Goal: Navigation & Orientation: Find specific page/section

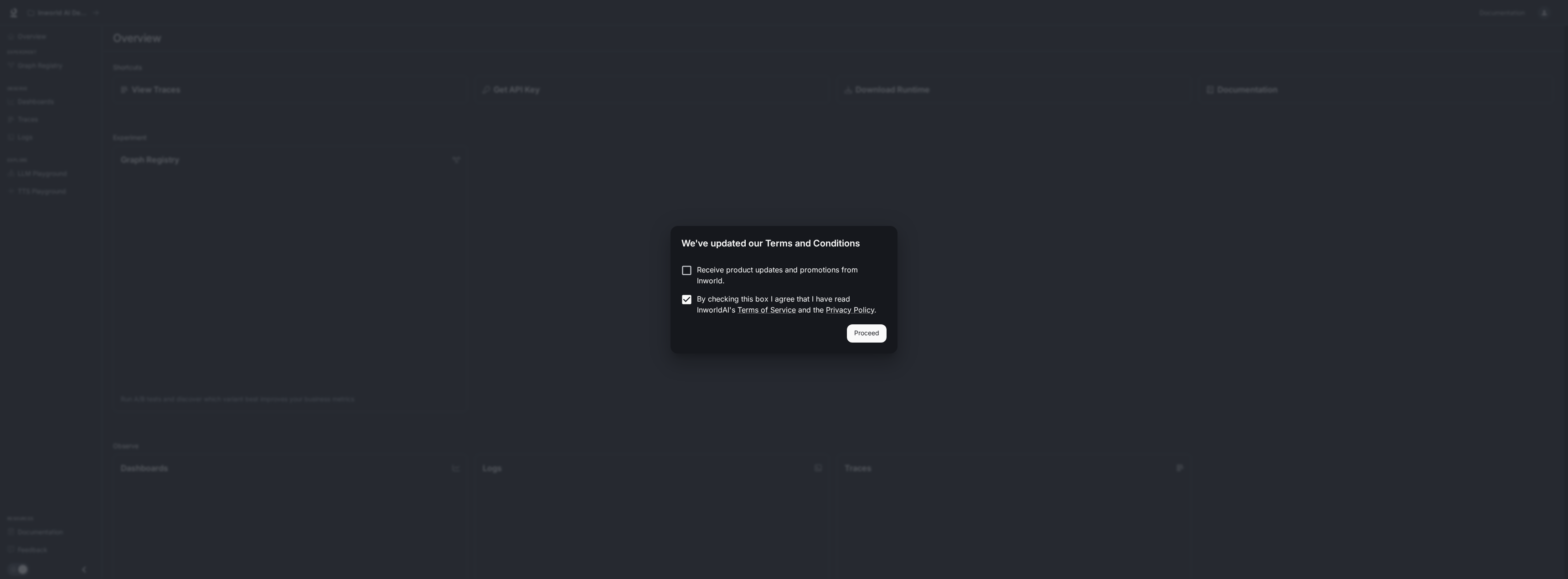
click at [869, 327] on button "Proceed" at bounding box center [866, 333] width 40 height 18
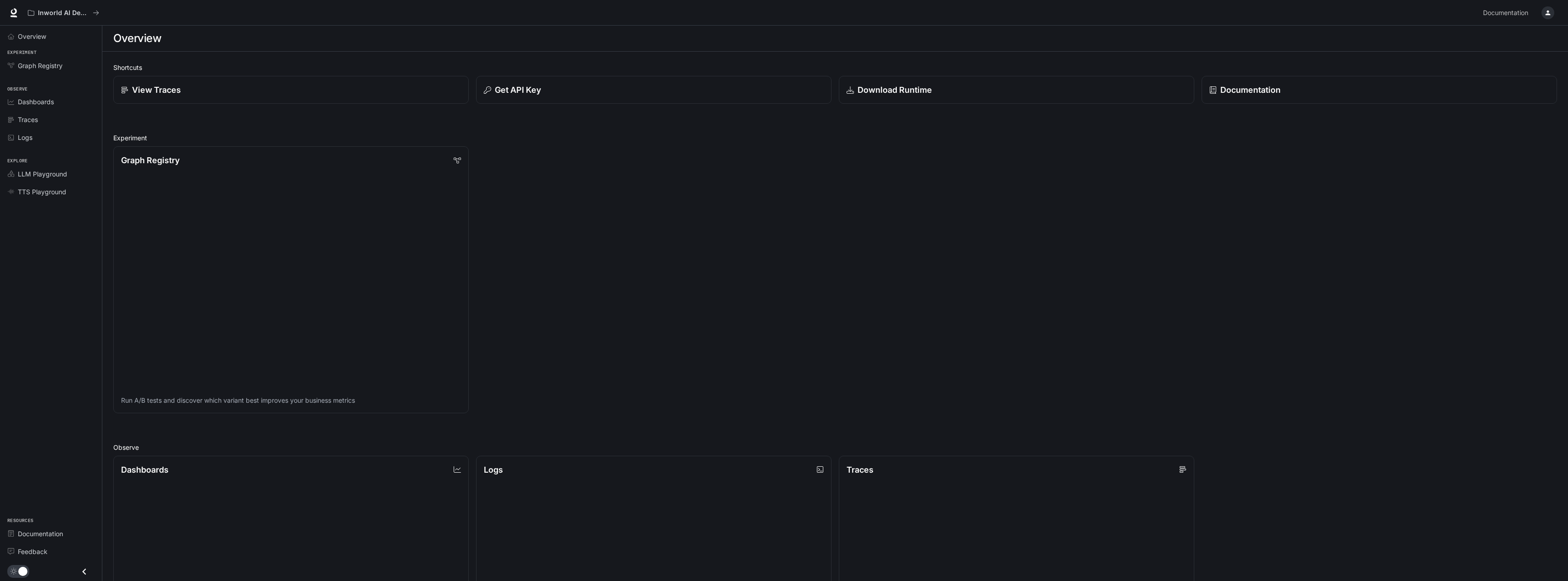
click at [565, 281] on div "Graph Registry Run A/B tests and discover which variant best improves your busi…" at bounding box center [832, 276] width 1451 height 274
click at [43, 140] on div "Logs" at bounding box center [56, 137] width 76 height 10
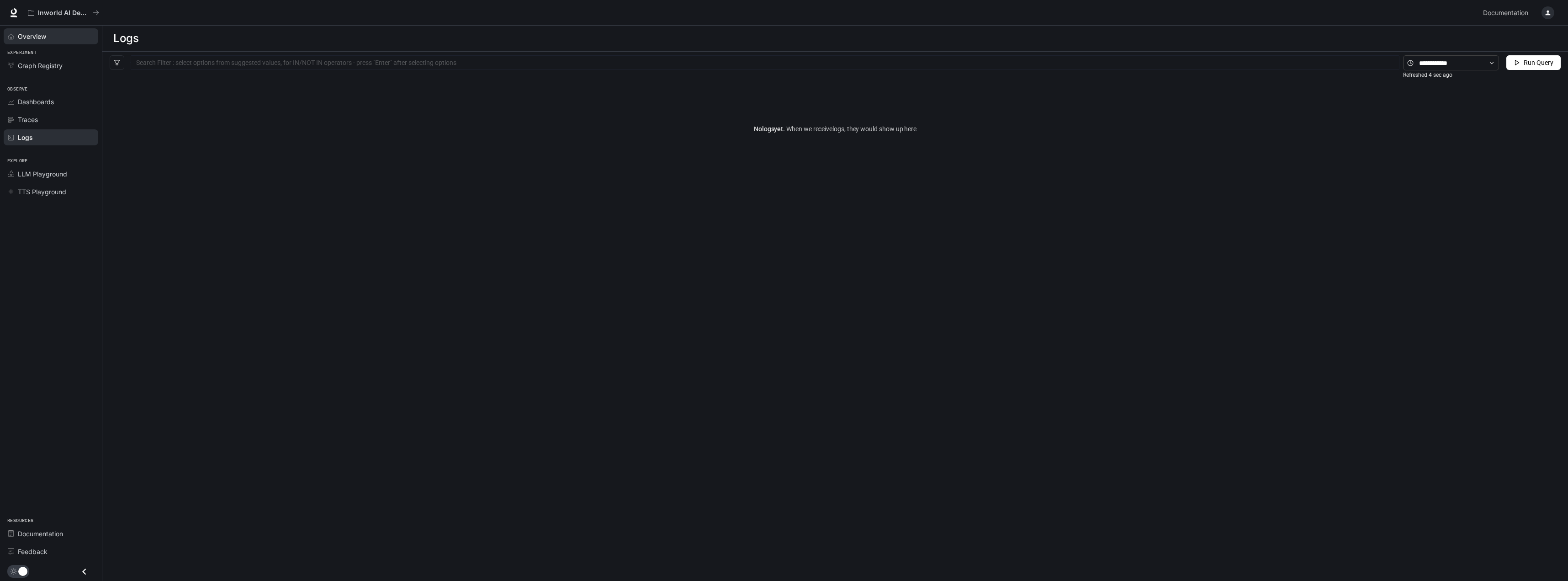
click at [44, 37] on span "Overview" at bounding box center [32, 37] width 28 height 10
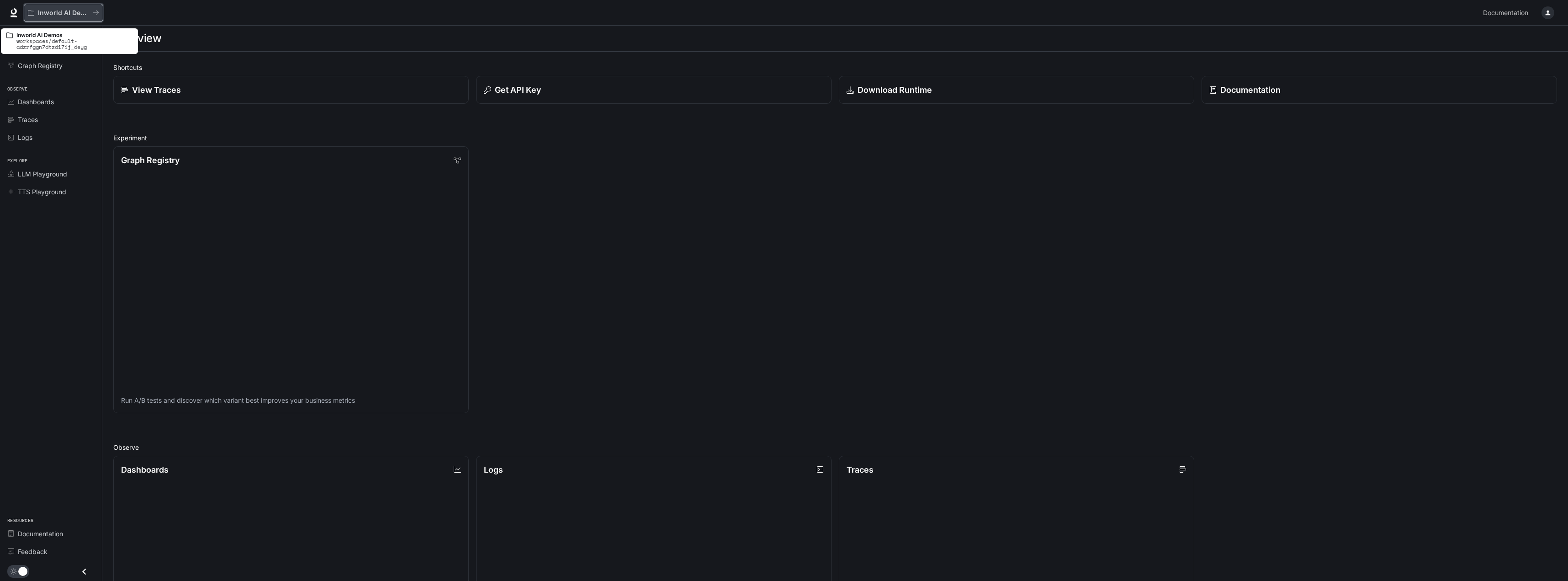
click at [102, 16] on button "Inworld AI Demos" at bounding box center [63, 13] width 79 height 18
